Goal: Communication & Community: Ask a question

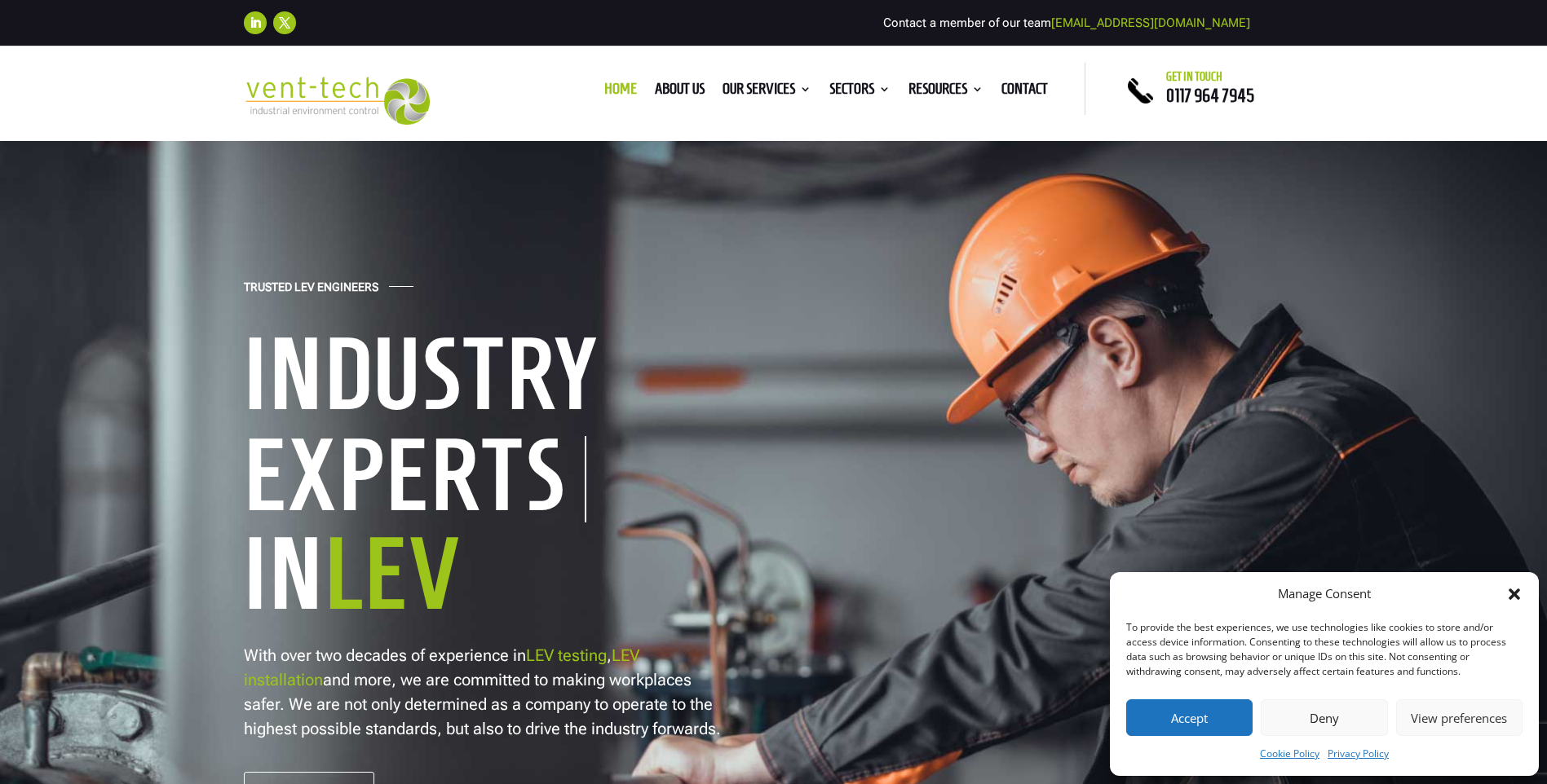
click at [1511, 593] on icon "Close dialog" at bounding box center [1514, 594] width 16 height 16
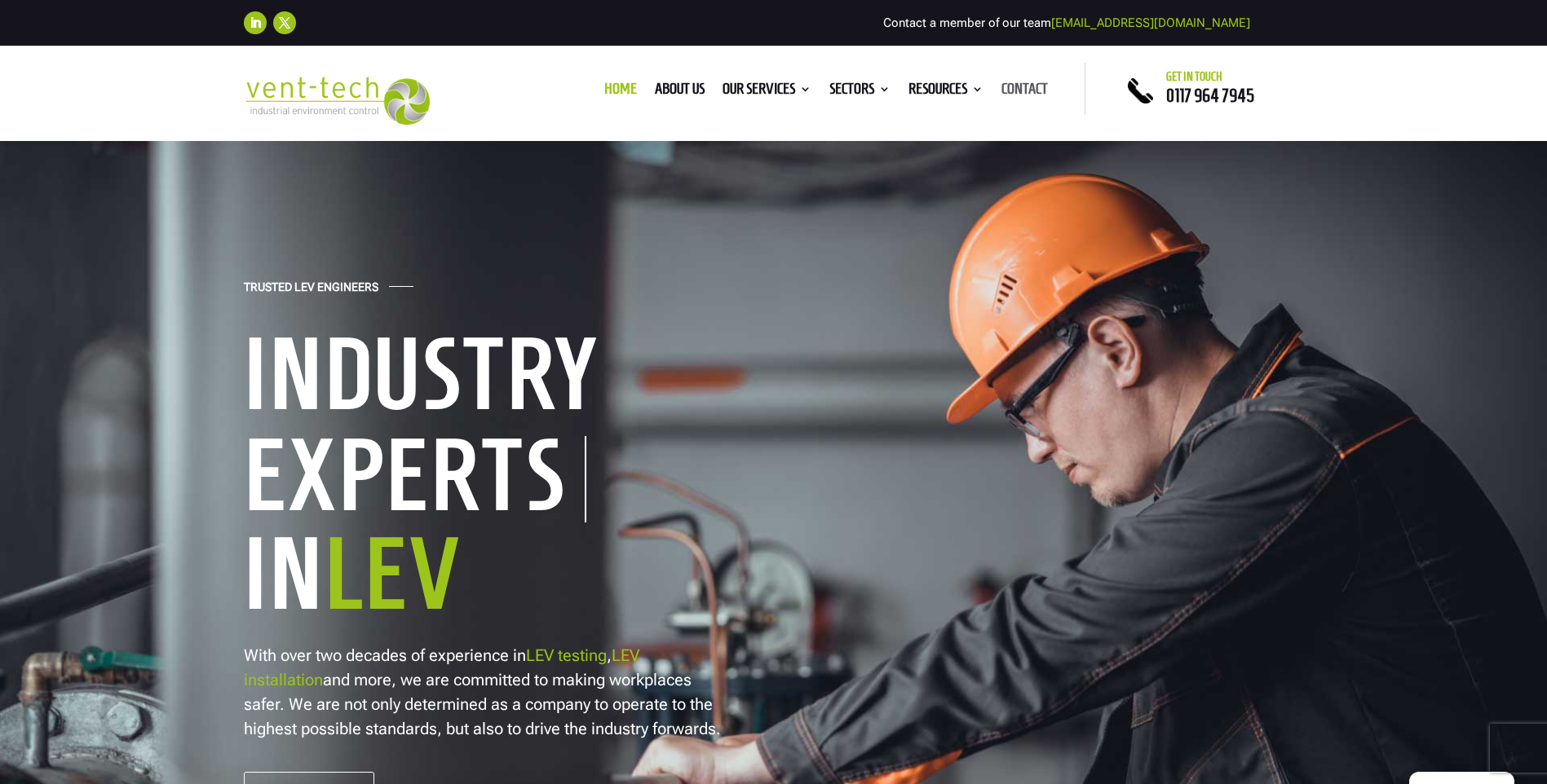
click at [1007, 86] on link "Contact" at bounding box center [1024, 91] width 47 height 18
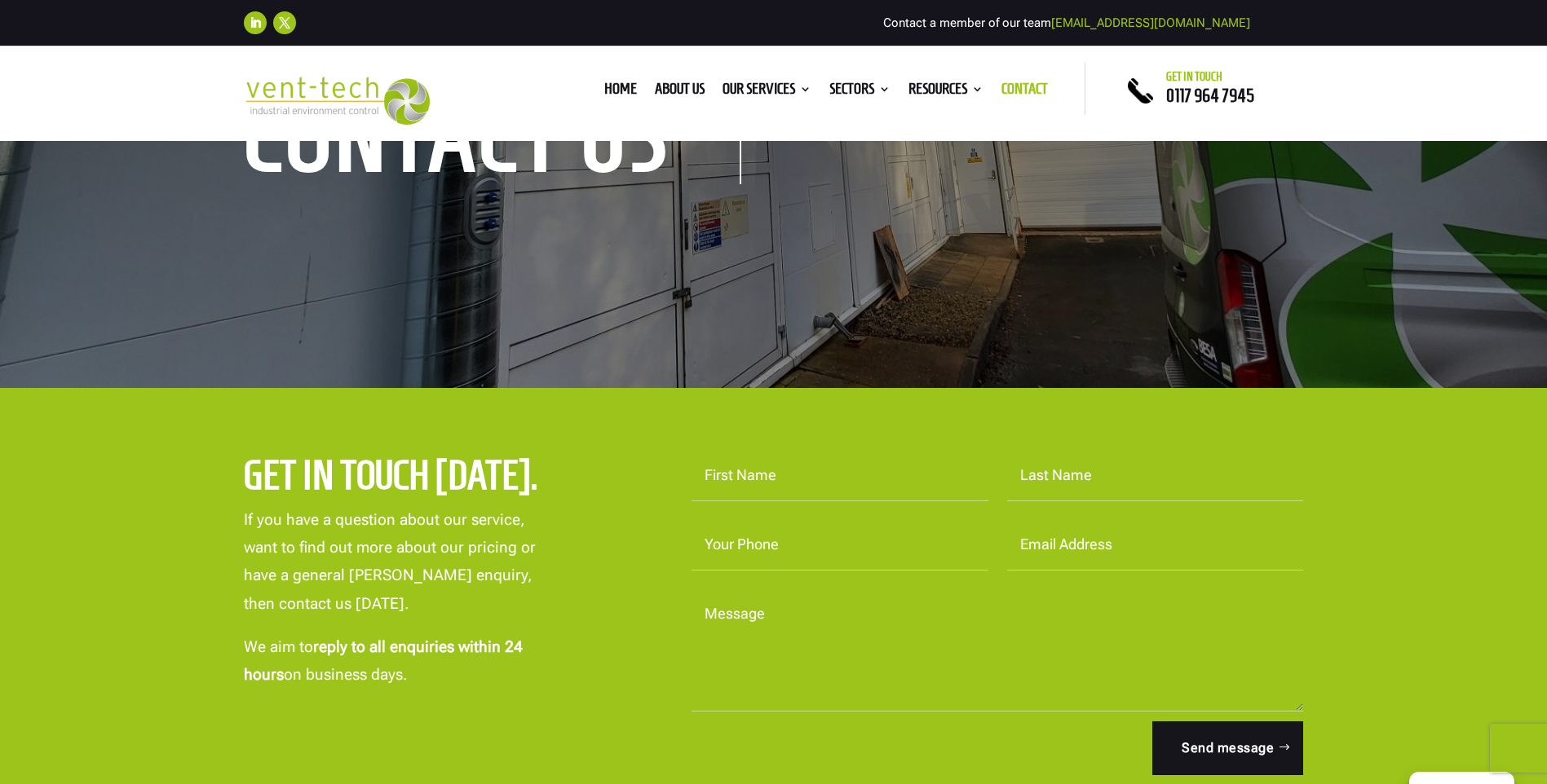
scroll to position [244, 0]
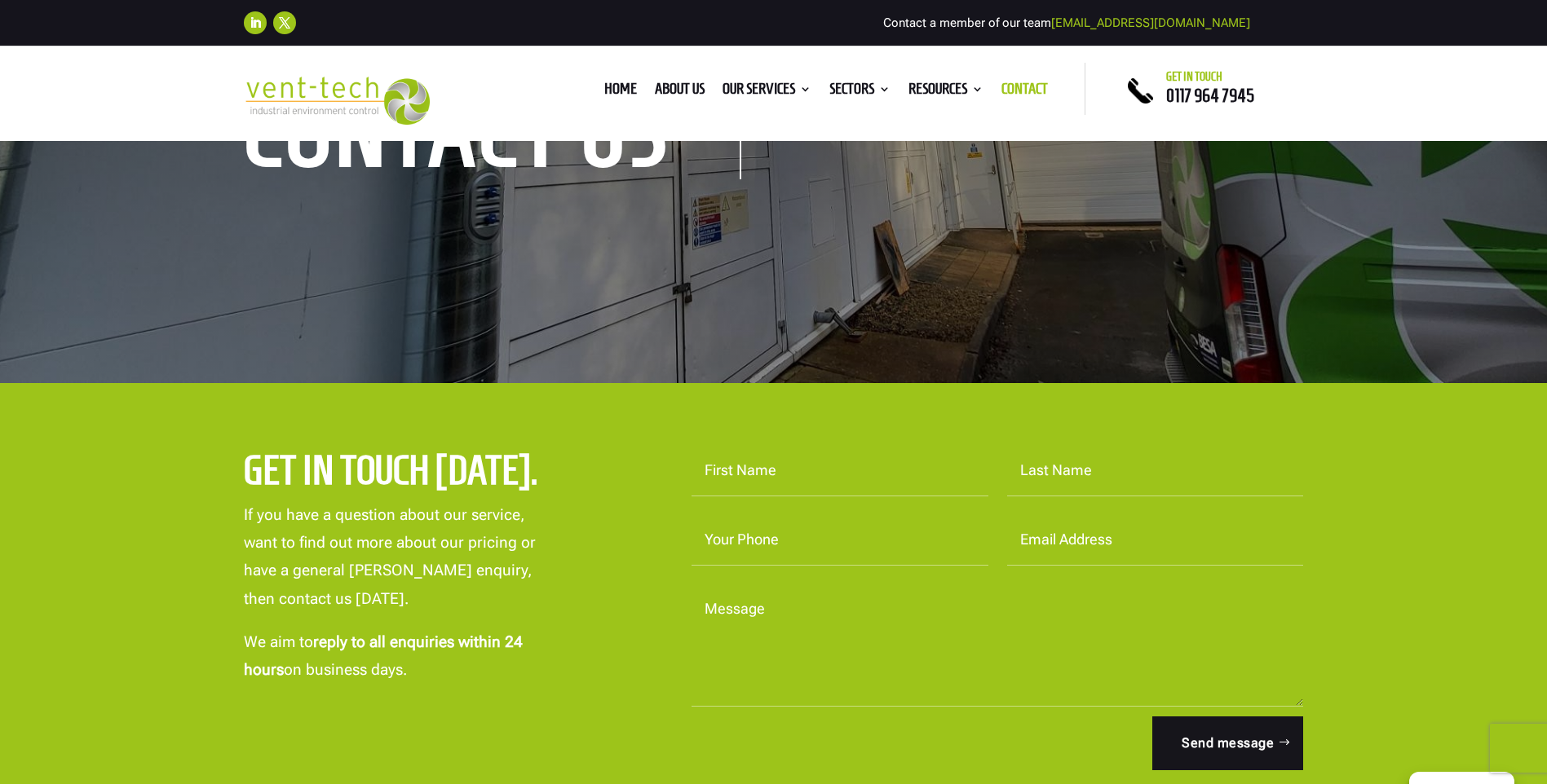
click at [776, 475] on input "First Name" at bounding box center [840, 470] width 297 height 50
type input "Kelly"
type input "Rush"
type input "01543687075"
type input "k.rush@unitech.uk.com"
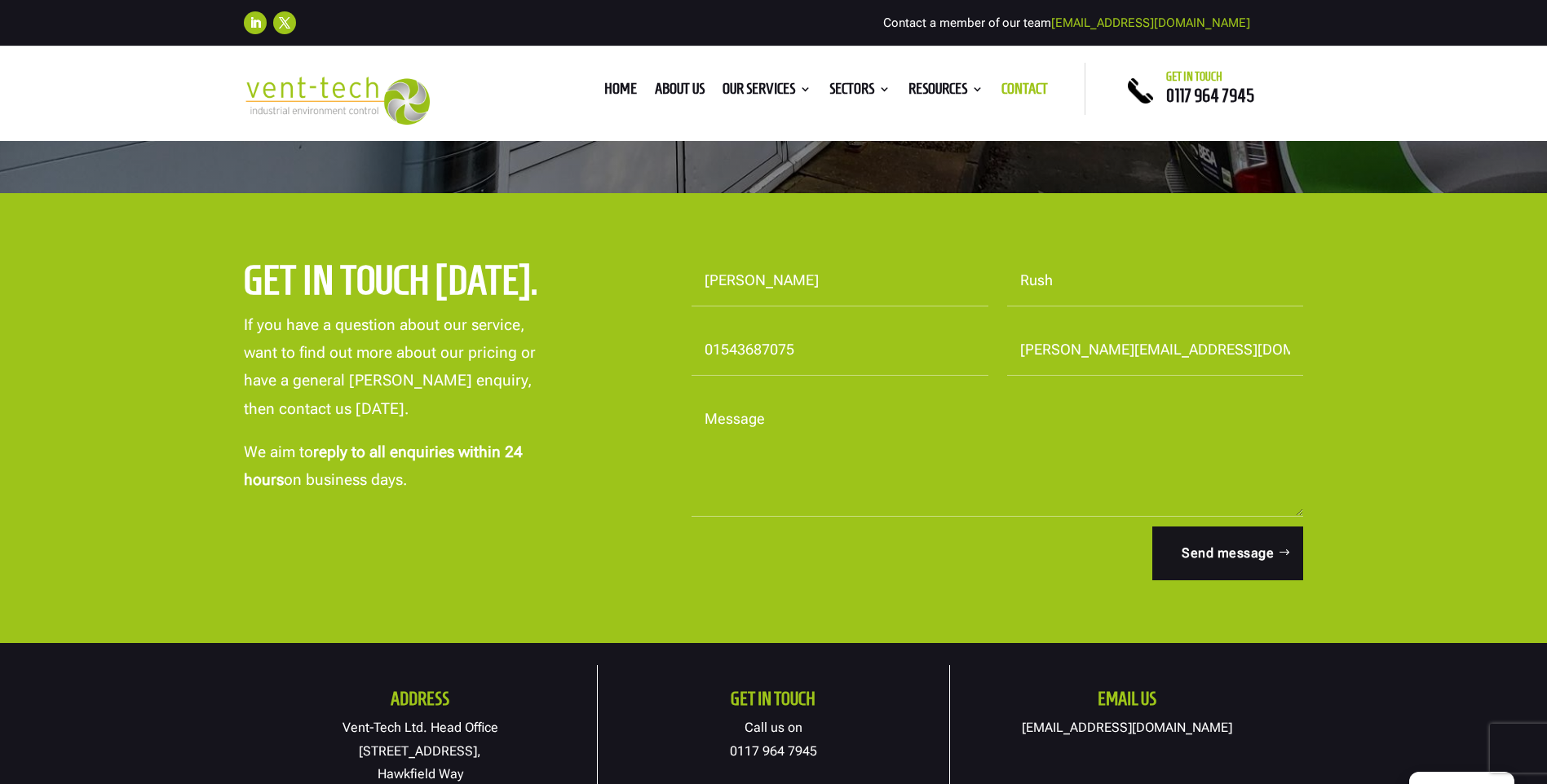
scroll to position [489, 0]
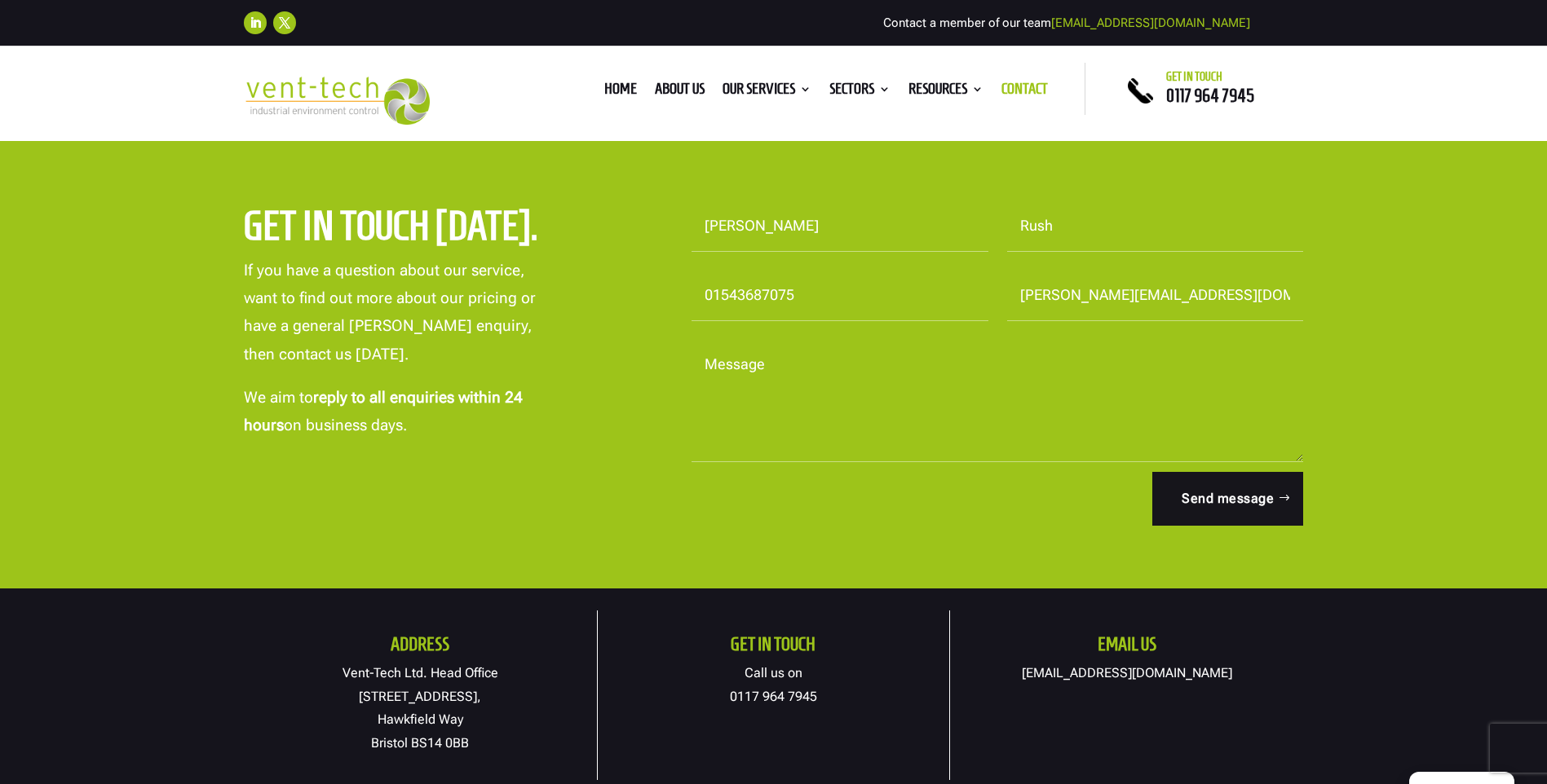
click at [741, 384] on textarea "Message" at bounding box center [997, 401] width 612 height 123
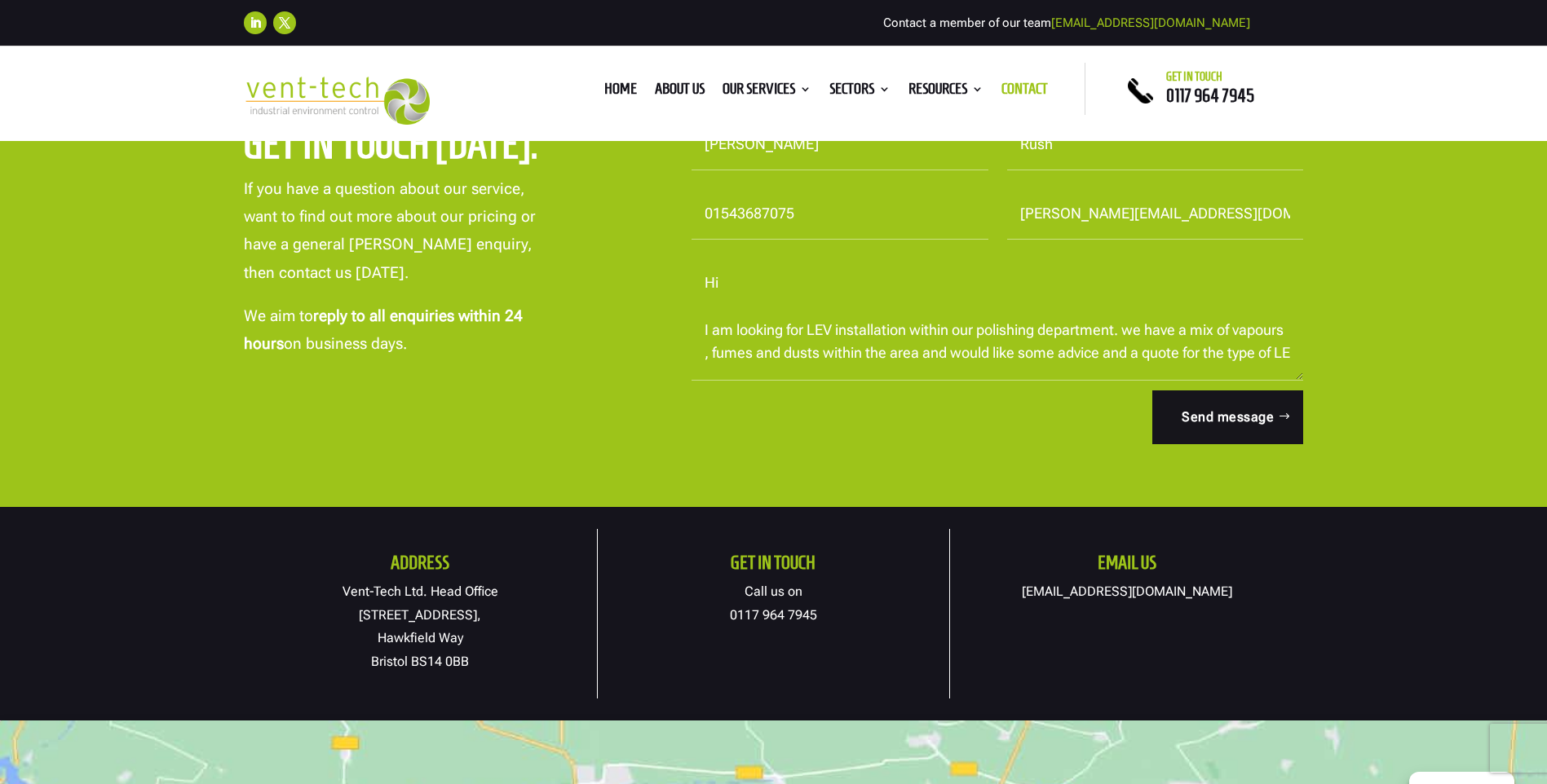
scroll to position [6, 0]
click at [840, 367] on textarea "Hi I am looking for LEV installation within our polishing department. we have a…" at bounding box center [997, 319] width 612 height 123
click at [814, 375] on textarea "Hi I am looking for LEV installation within our polishing department. we have a…" at bounding box center [997, 319] width 612 height 123
click at [845, 372] on textarea "Hi I am looking for LEV installation within our polishing department. we have a…" at bounding box center [997, 319] width 612 height 123
click at [823, 369] on textarea "Hi I am looking for LEV installation within our polishing department. we have a…" at bounding box center [997, 319] width 612 height 123
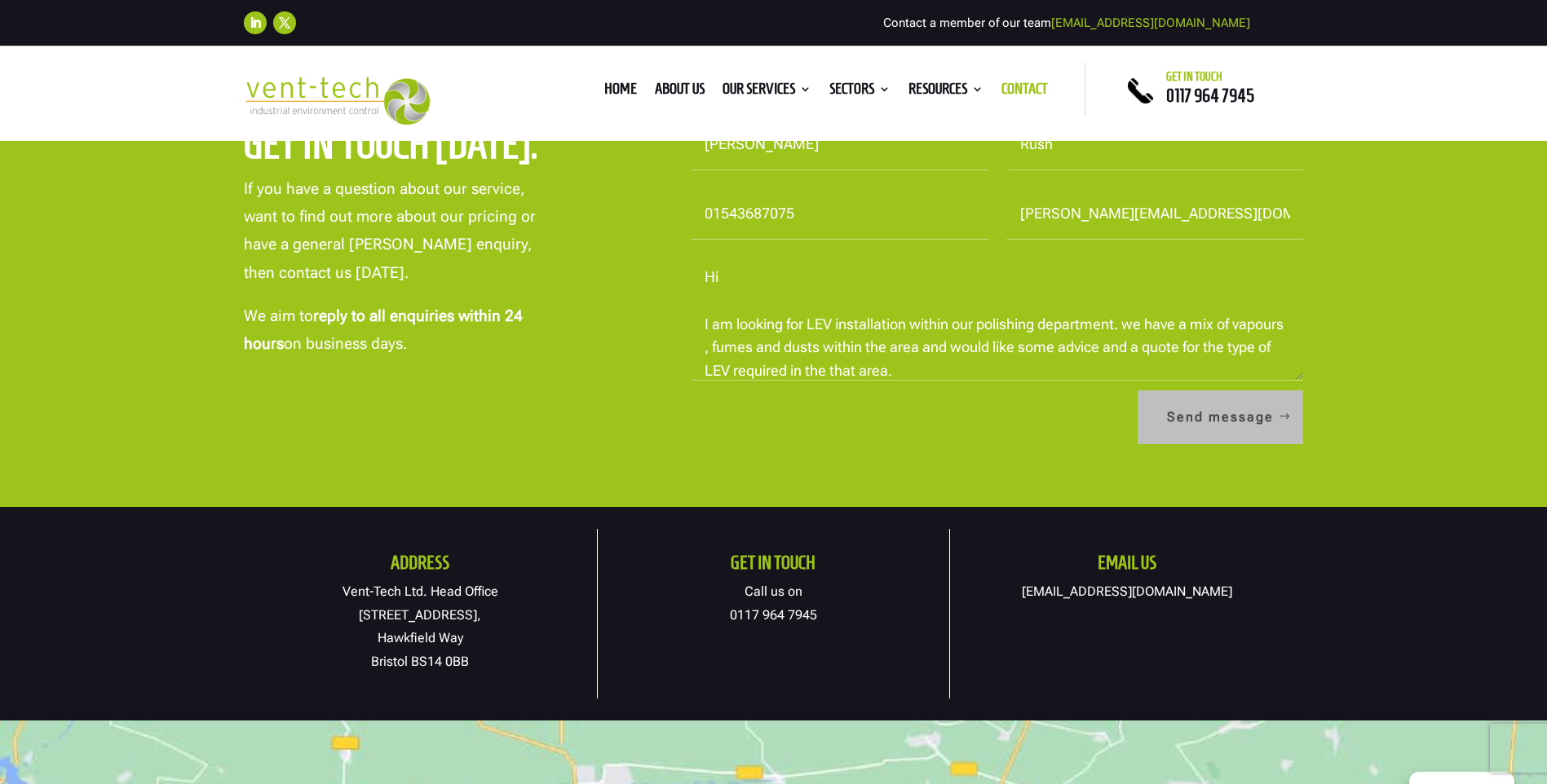
type textarea "Hi I am looking for LEV installation within our polishing department. we have a…"
click at [1214, 430] on button "Send message" at bounding box center [1221, 417] width 165 height 54
